Goal: Find specific page/section: Find specific page/section

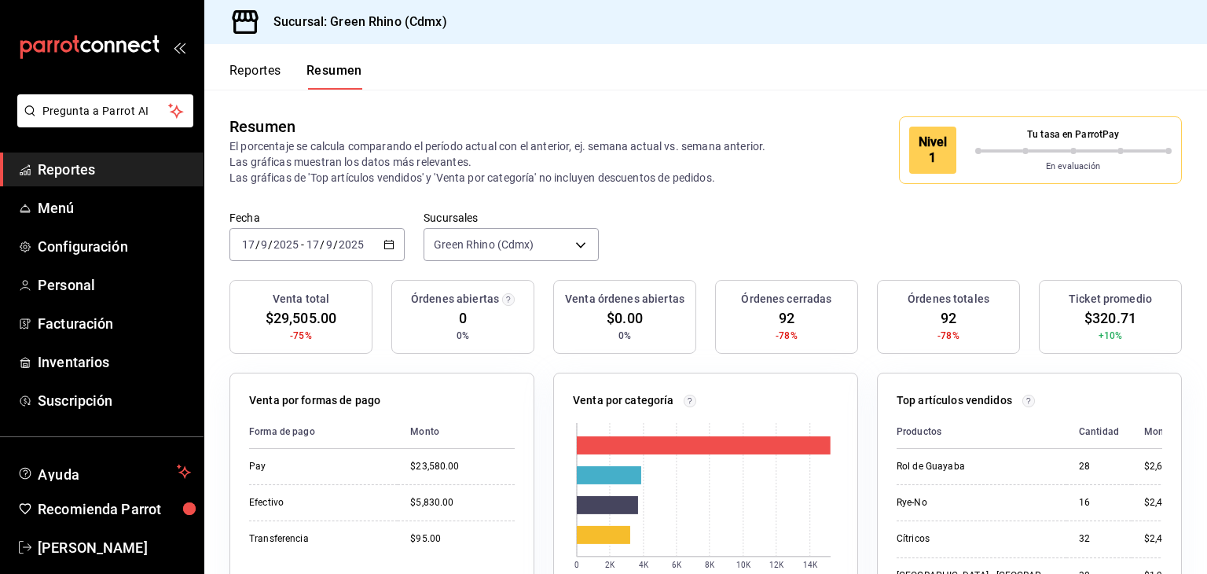
scroll to position [110, 0]
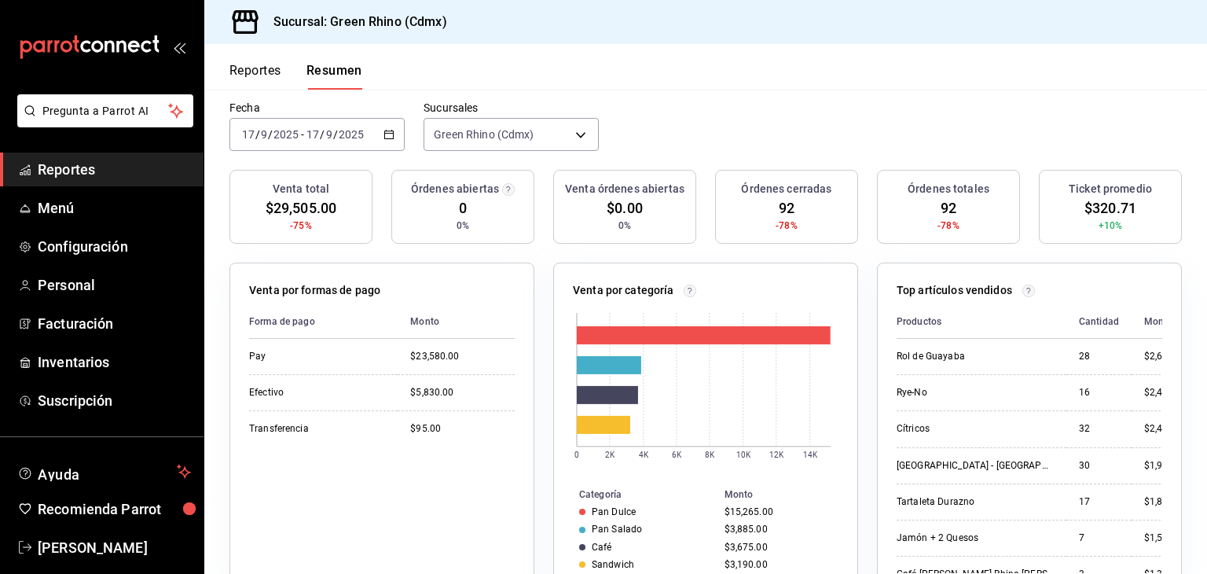
click at [274, 70] on button "Reportes" at bounding box center [255, 76] width 52 height 27
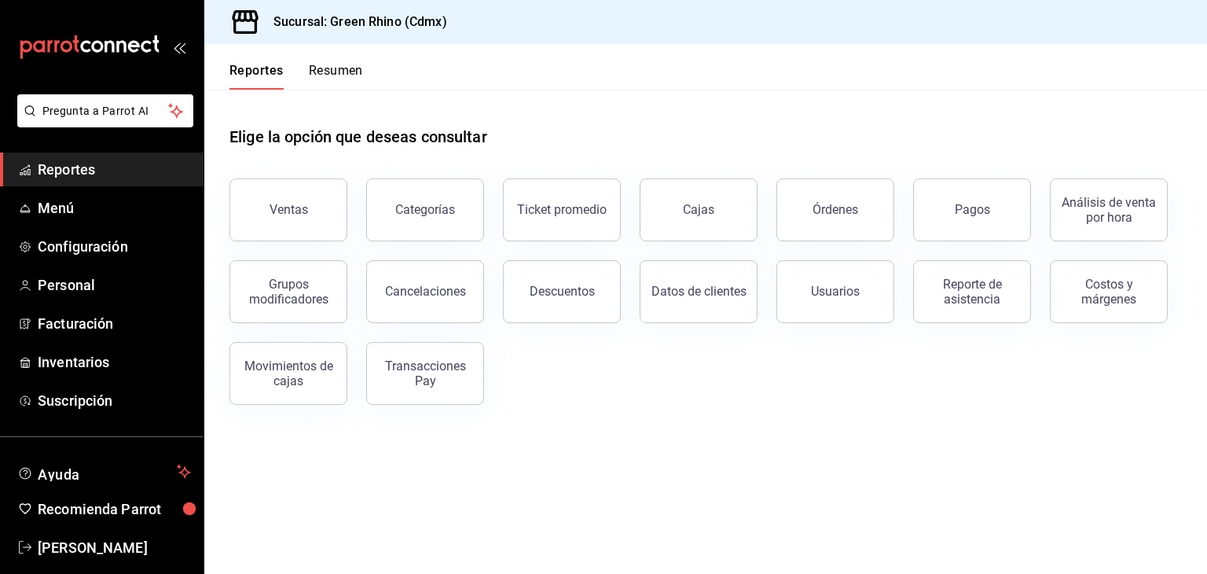
click at [335, 64] on button "Resumen" at bounding box center [336, 76] width 54 height 27
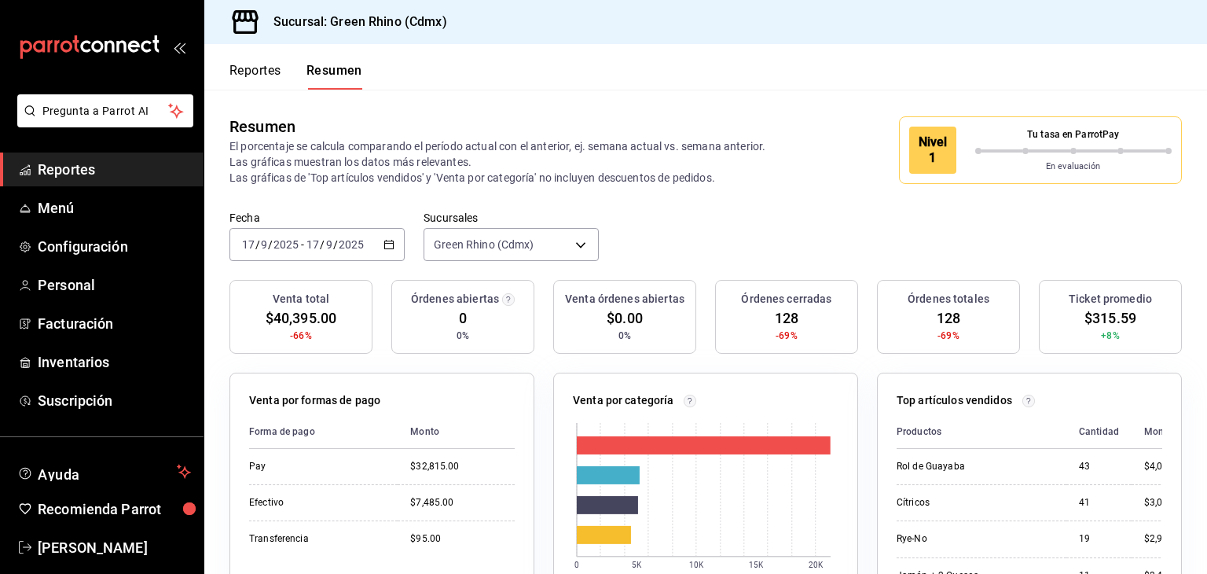
click at [236, 67] on button "Reportes" at bounding box center [255, 76] width 52 height 27
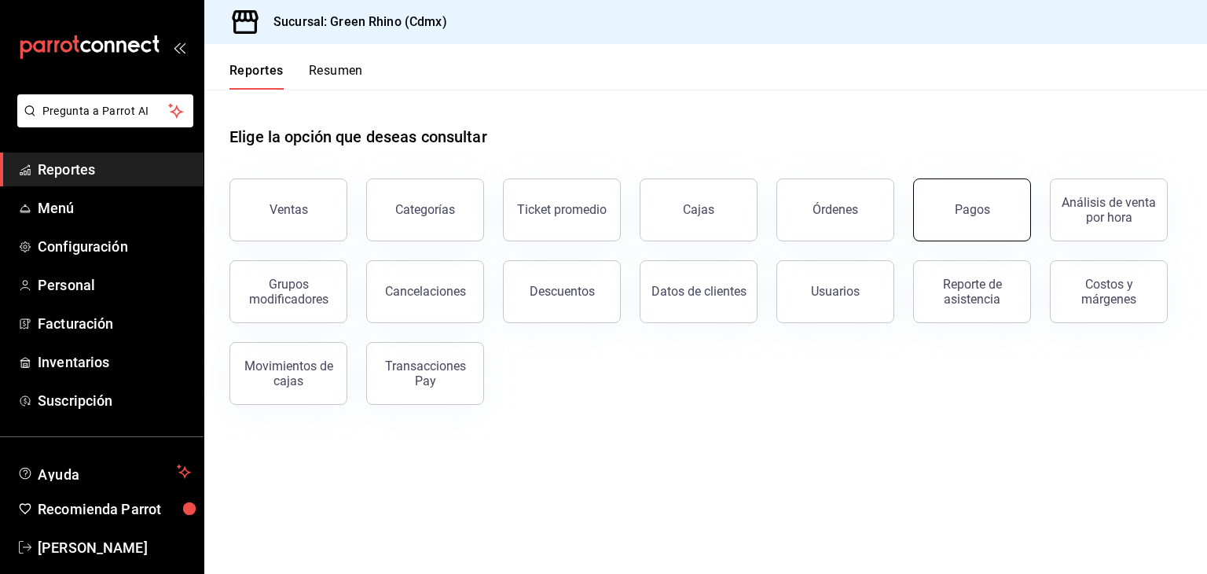
click at [1001, 214] on button "Pagos" at bounding box center [972, 209] width 118 height 63
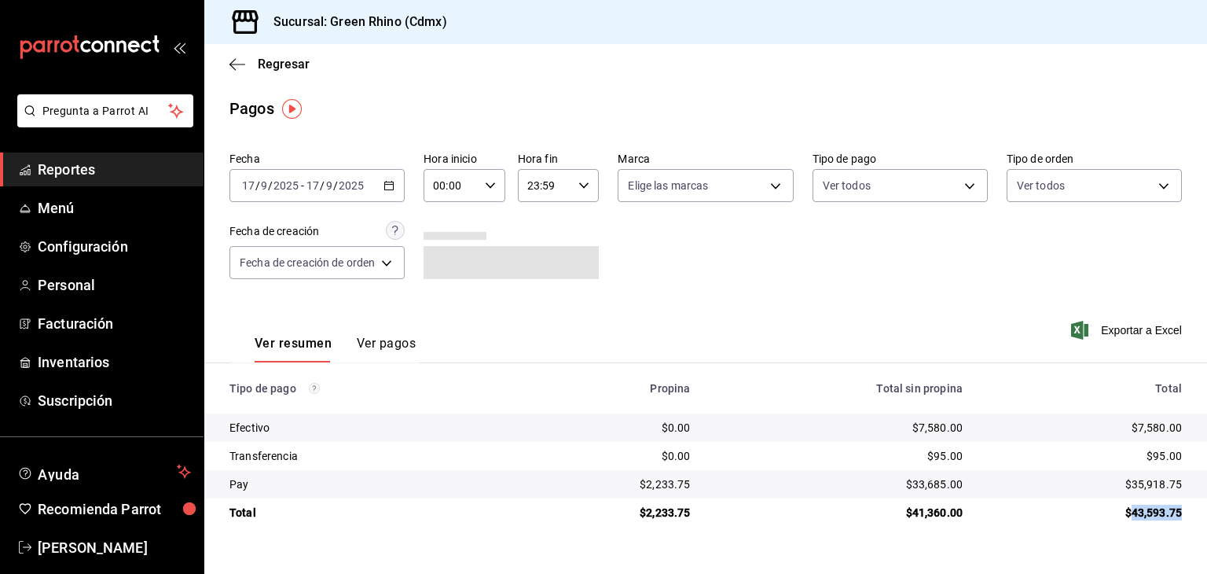
drag, startPoint x: 1135, startPoint y: 513, endPoint x: 1179, endPoint y: 514, distance: 44.8
click at [1179, 514] on div "$43,593.75" at bounding box center [1085, 512] width 194 height 16
click at [1178, 514] on div "$43,593.75" at bounding box center [1085, 512] width 194 height 16
click at [269, 73] on div "Regresar" at bounding box center [705, 64] width 1003 height 40
click at [269, 68] on span "Regresar" at bounding box center [284, 64] width 52 height 15
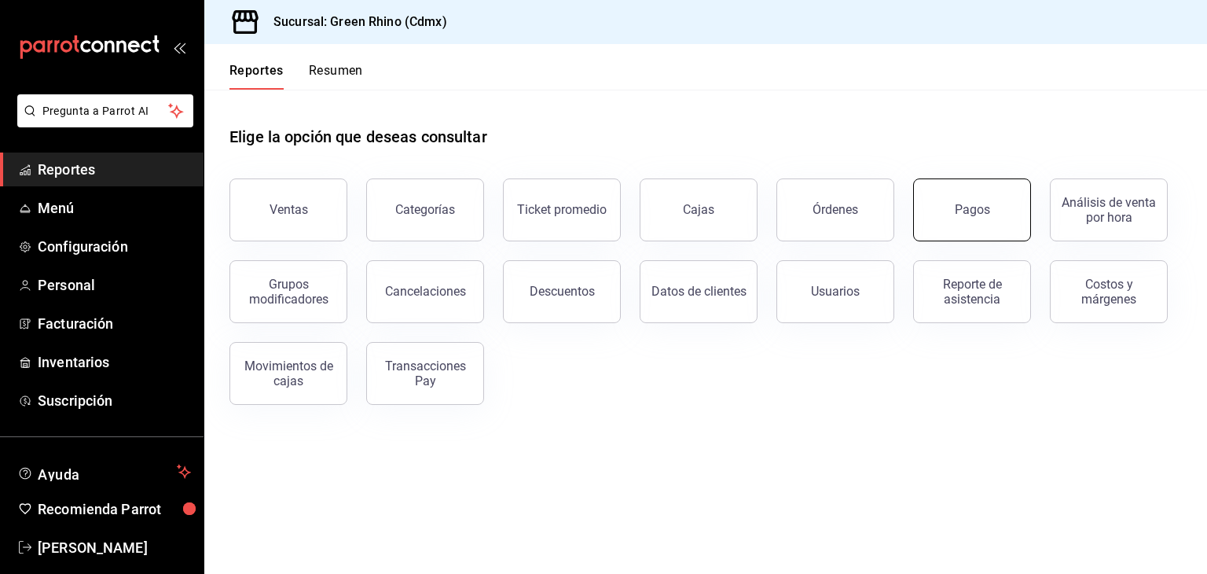
click at [949, 200] on button "Pagos" at bounding box center [972, 209] width 118 height 63
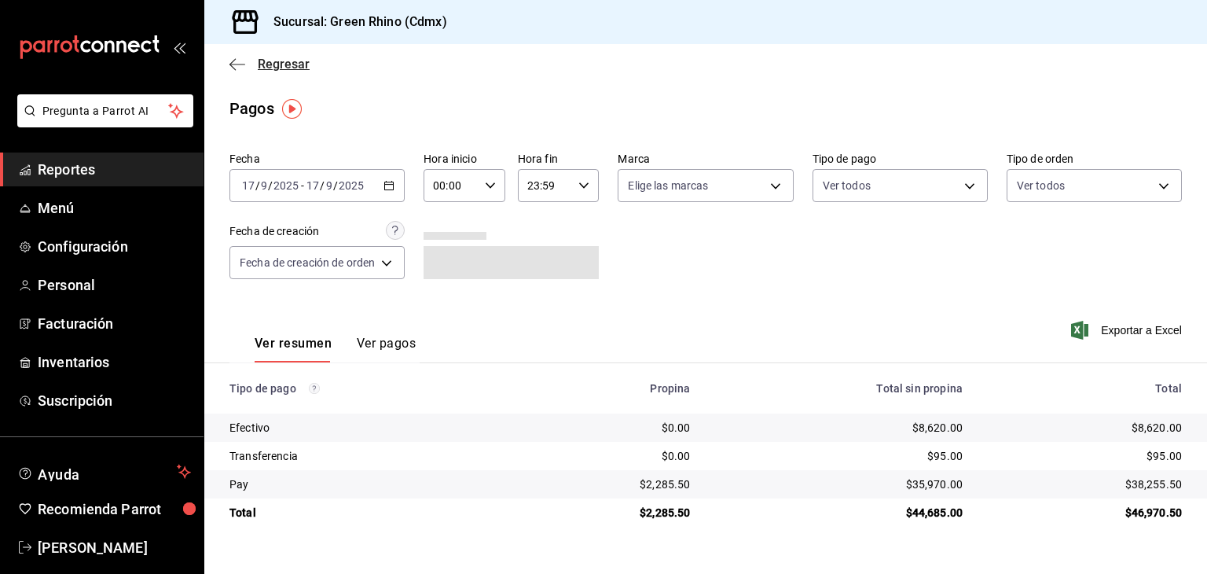
click at [280, 57] on span "Regresar" at bounding box center [284, 64] width 52 height 15
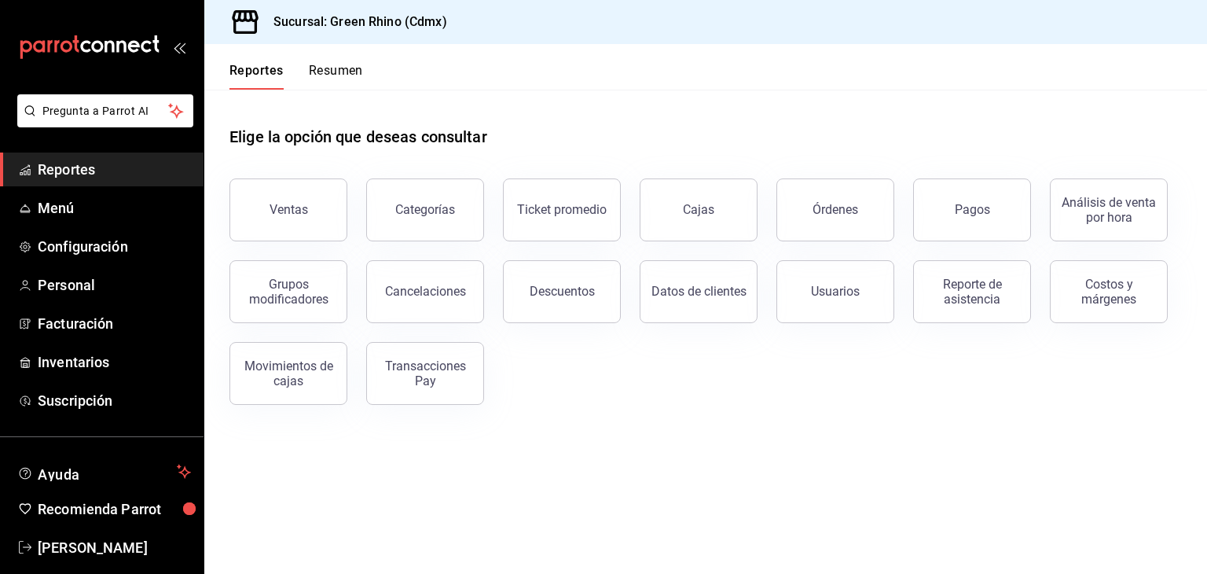
click at [336, 79] on button "Resumen" at bounding box center [336, 76] width 54 height 27
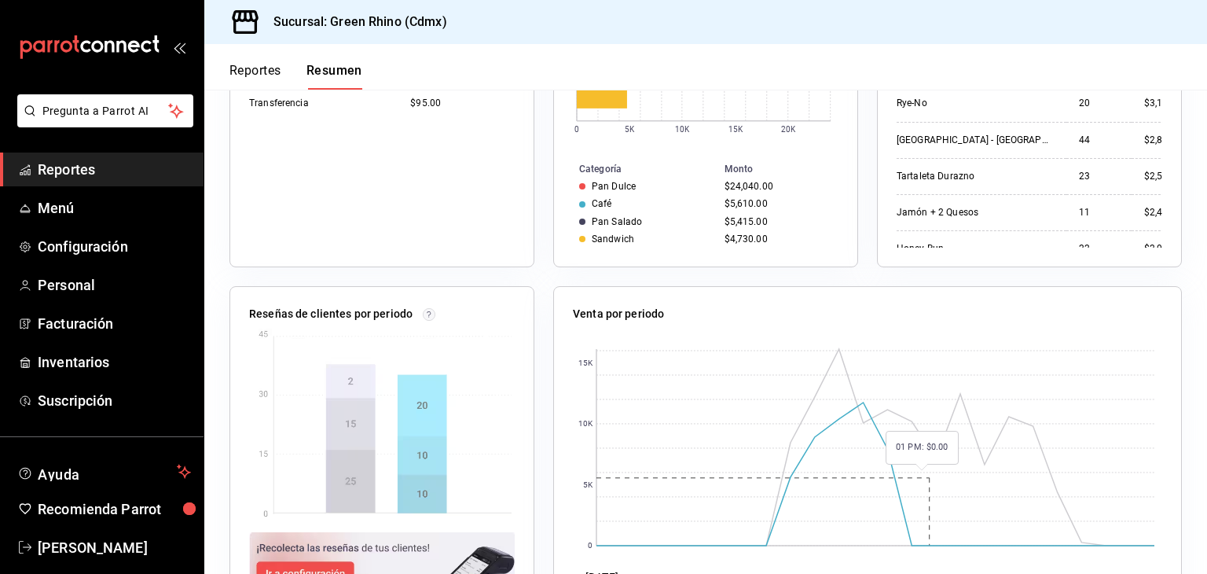
scroll to position [471, 0]
